Goal: Task Accomplishment & Management: Use online tool/utility

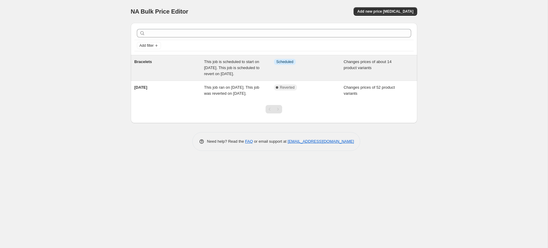
click at [188, 70] on div "Bracelets" at bounding box center [169, 68] width 70 height 18
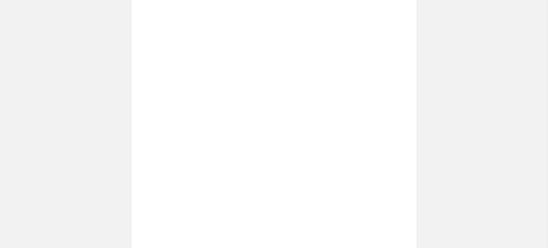
select select "product_type"
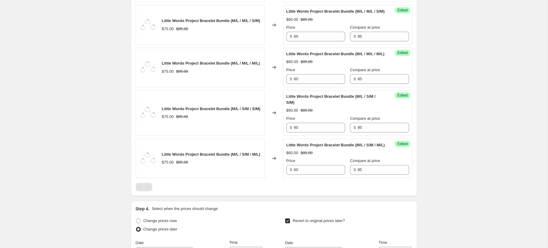
scroll to position [909, 0]
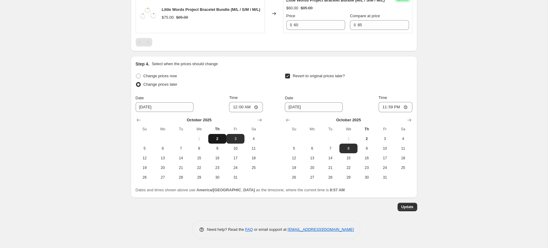
click at [217, 140] on span "2" at bounding box center [217, 138] width 13 height 5
click at [234, 140] on span "3" at bounding box center [235, 138] width 13 height 5
click at [222, 139] on span "2" at bounding box center [217, 138] width 13 height 5
type input "[DATE]"
click at [245, 105] on input "00:00" at bounding box center [246, 107] width 34 height 10
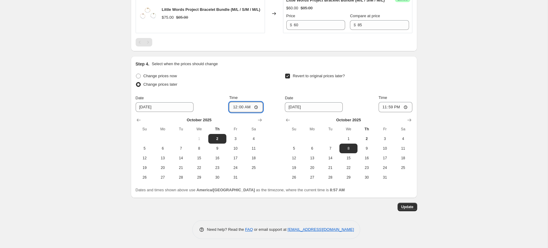
click at [233, 108] on input "00:00" at bounding box center [246, 107] width 34 height 10
type input "09:00"
click at [406, 206] on span "Update" at bounding box center [407, 206] width 12 height 5
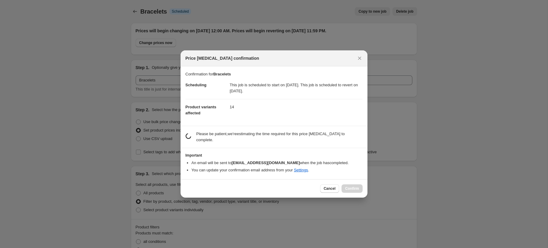
scroll to position [0, 0]
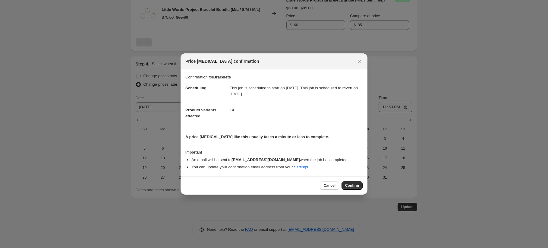
click at [359, 186] on button "Confirm" at bounding box center [352, 185] width 21 height 8
